Goal: Task Accomplishment & Management: Use online tool/utility

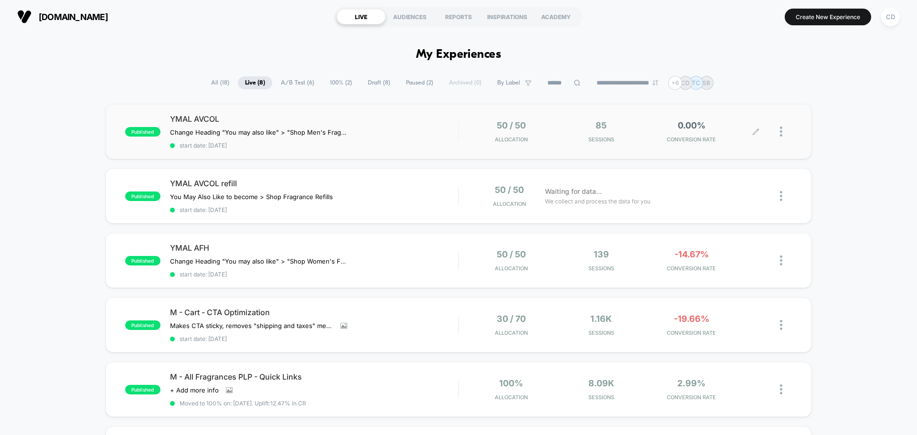
click at [758, 131] on icon at bounding box center [755, 131] width 7 height 7
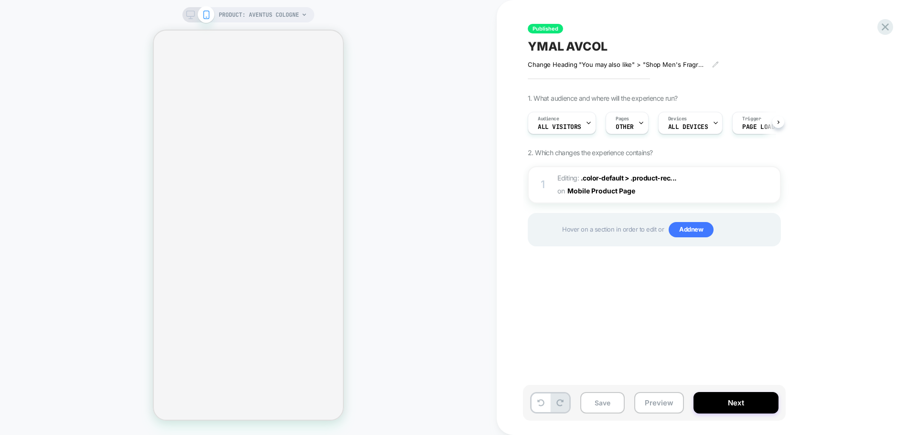
scroll to position [0, 0]
click at [701, 127] on span "ALL DEVICES" at bounding box center [688, 127] width 40 height 7
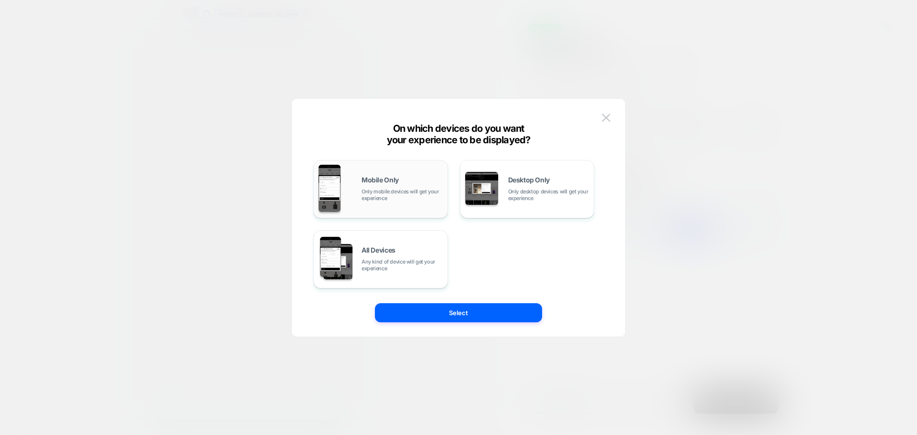
click at [415, 194] on span "Only mobile devices will get your experience" at bounding box center [401, 194] width 81 height 13
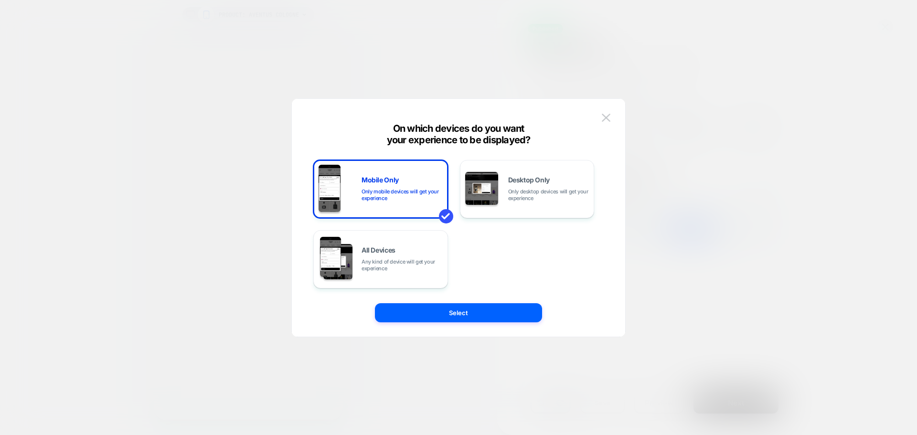
click at [491, 309] on button "Select" at bounding box center [458, 312] width 167 height 19
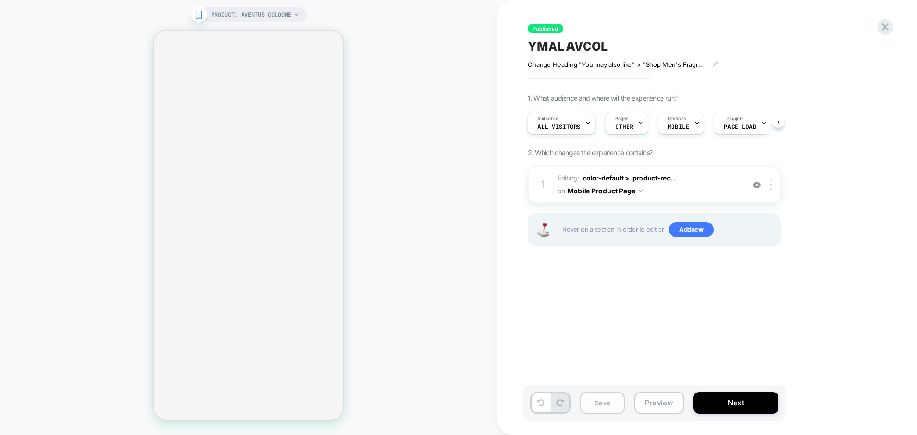
click at [598, 405] on button "Save" at bounding box center [602, 402] width 44 height 21
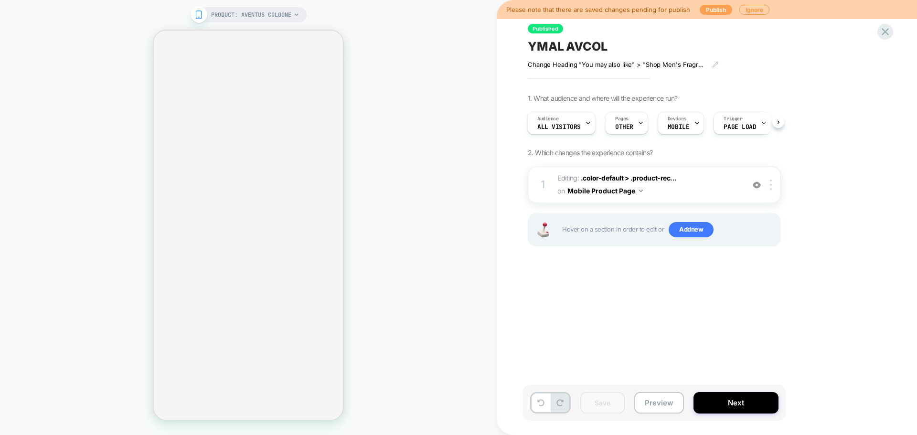
click at [714, 11] on button "Publish" at bounding box center [716, 10] width 32 height 10
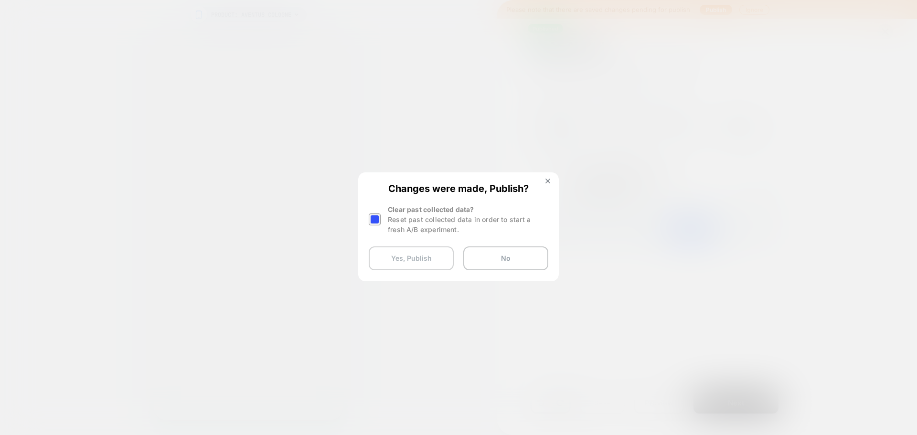
click at [417, 256] on button "Yes, Publish" at bounding box center [411, 258] width 85 height 24
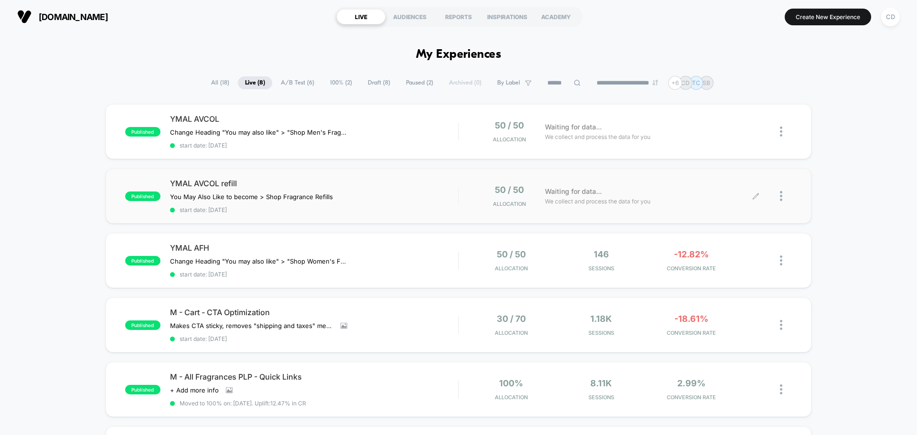
click at [754, 197] on icon at bounding box center [755, 195] width 7 height 7
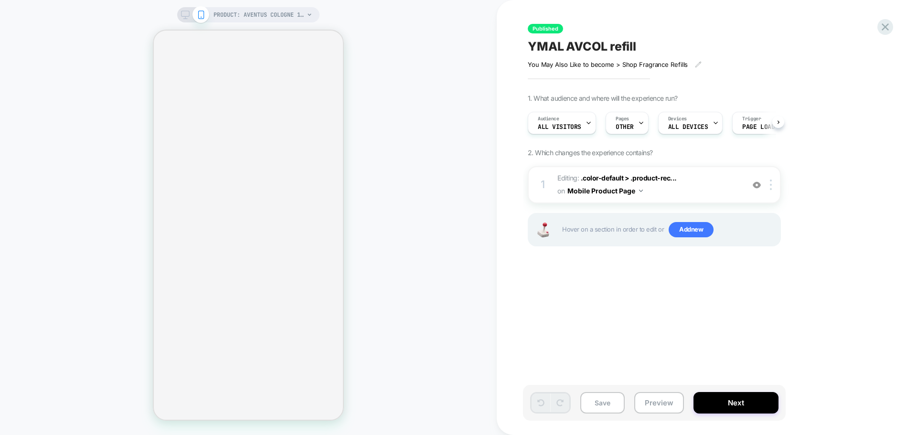
scroll to position [0, 0]
click at [696, 126] on span "ALL DEVICES" at bounding box center [688, 127] width 40 height 7
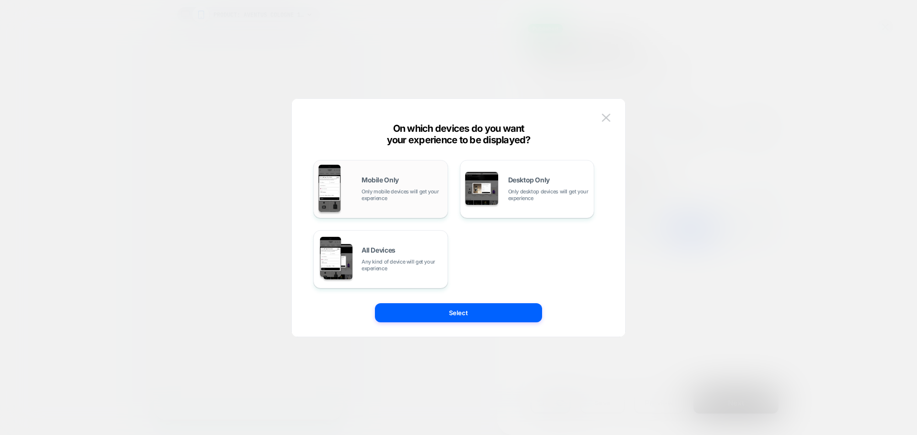
click at [393, 190] on span "Only mobile devices will get your experience" at bounding box center [401, 194] width 81 height 13
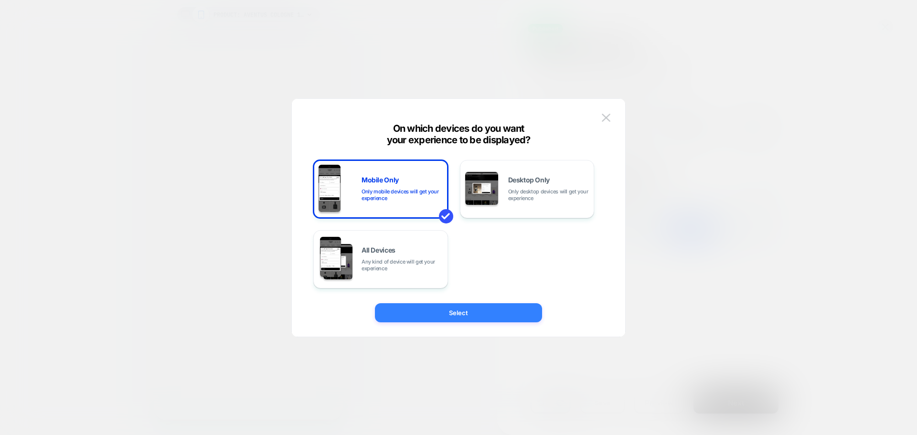
click at [482, 314] on button "Select" at bounding box center [458, 312] width 167 height 19
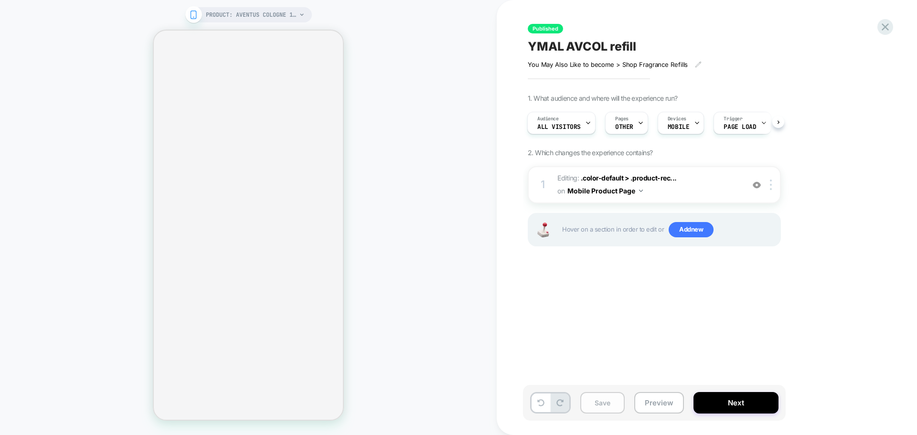
click at [603, 397] on button "Save" at bounding box center [602, 402] width 44 height 21
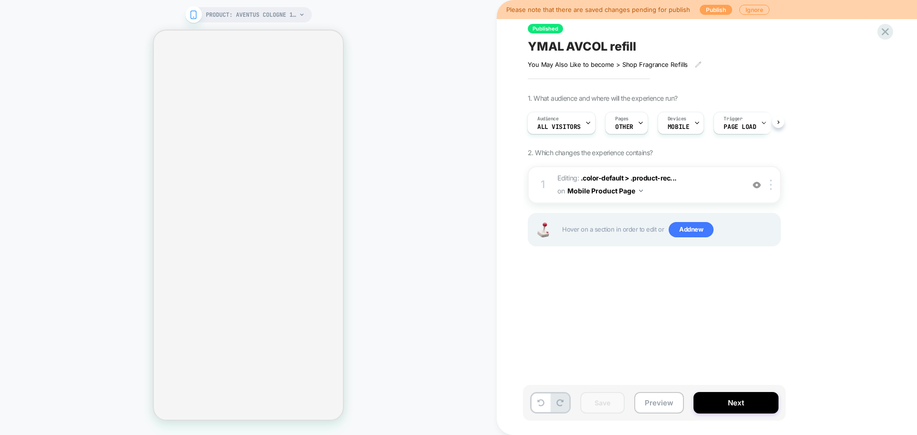
click at [701, 10] on button "Publish" at bounding box center [716, 10] width 32 height 10
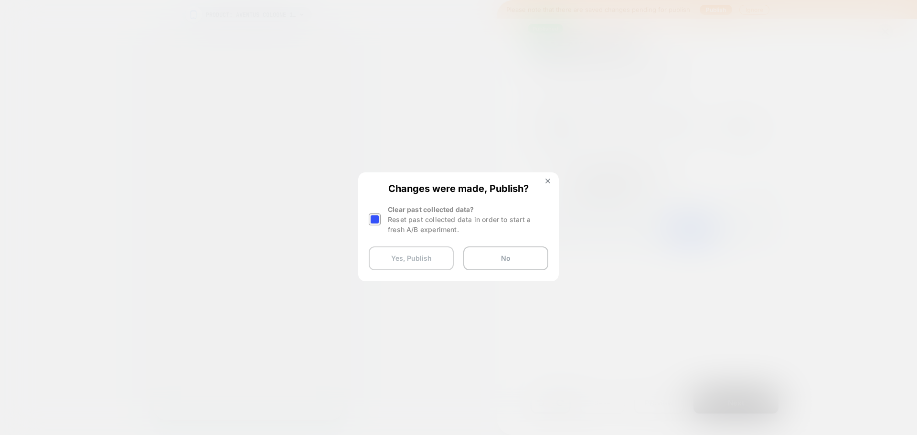
click at [396, 256] on button "Yes, Publish" at bounding box center [411, 258] width 85 height 24
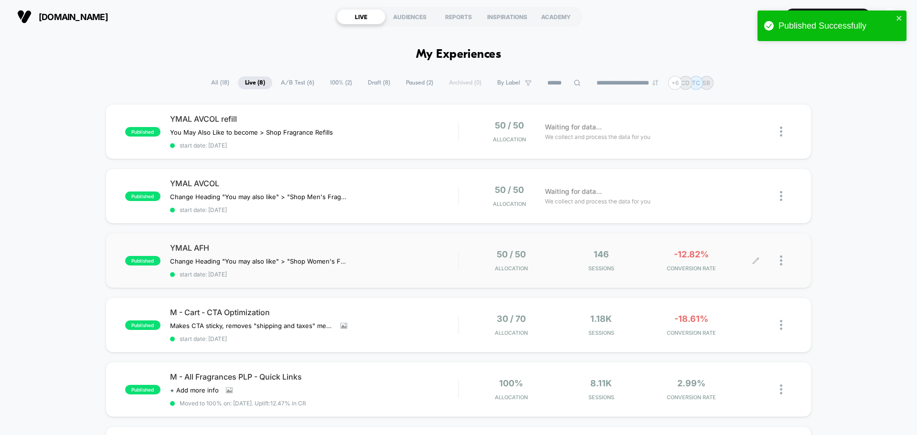
click at [754, 260] on icon at bounding box center [755, 260] width 7 height 7
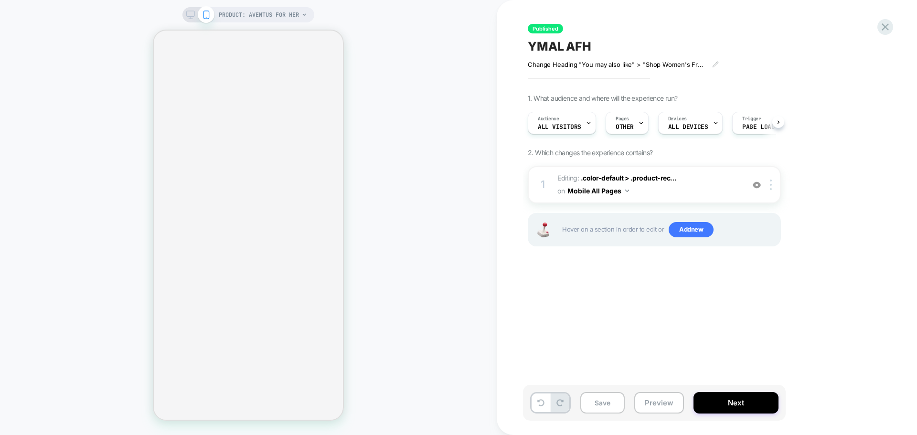
scroll to position [0, 0]
click at [854, 263] on div "1. What audience and where will the experience run? Audience All Visitors Pages…" at bounding box center [702, 182] width 349 height 176
click at [698, 121] on div "Devices ALL DEVICES" at bounding box center [687, 122] width 59 height 21
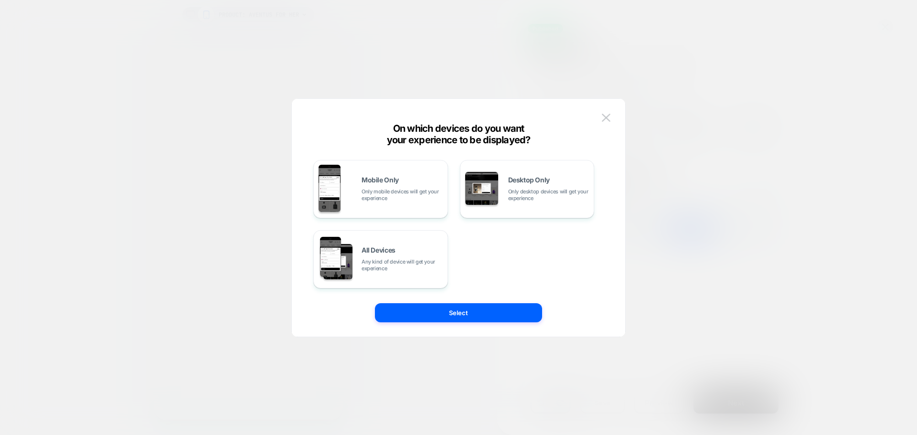
drag, startPoint x: 388, startPoint y: 197, endPoint x: 414, endPoint y: 223, distance: 36.8
click at [388, 197] on span "Only mobile devices will get your experience" at bounding box center [401, 194] width 81 height 13
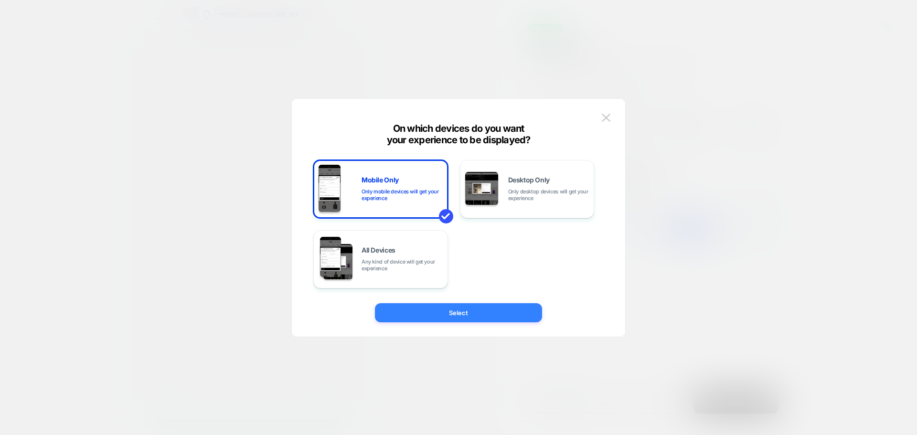
click at [474, 305] on button "Select" at bounding box center [458, 312] width 167 height 19
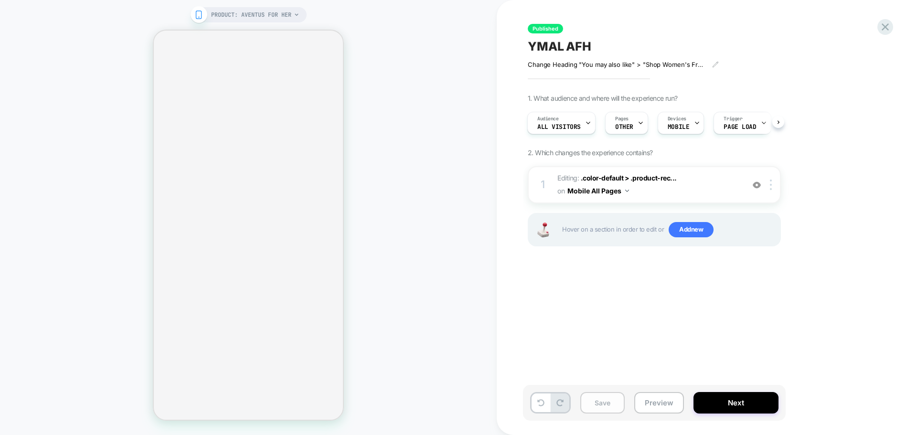
click at [593, 405] on button "Save" at bounding box center [602, 402] width 44 height 21
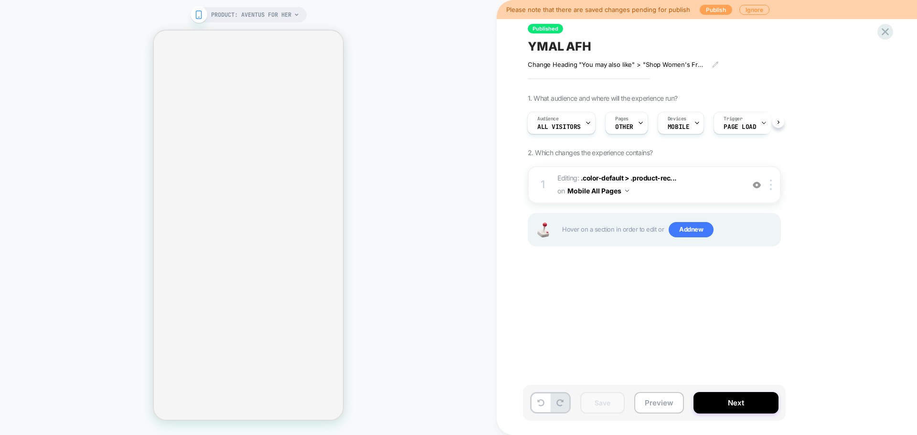
click at [704, 13] on button "Publish" at bounding box center [716, 10] width 32 height 10
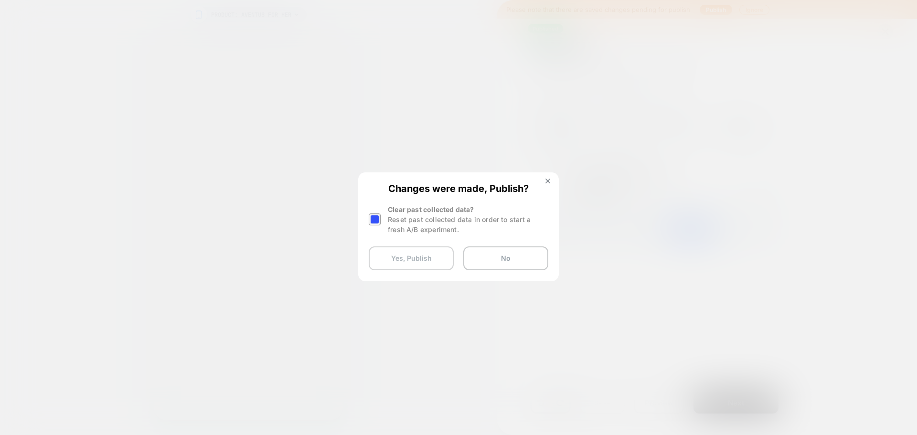
click at [415, 263] on button "Yes, Publish" at bounding box center [411, 258] width 85 height 24
